Goal: Transaction & Acquisition: Book appointment/travel/reservation

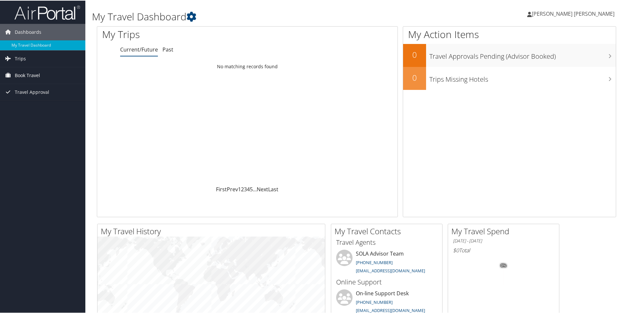
click at [26, 73] on span "Book Travel" at bounding box center [27, 75] width 25 height 16
click at [32, 97] on link "Book/Manage Online Trips" at bounding box center [42, 98] width 85 height 10
